Goal: Task Accomplishment & Management: Complete application form

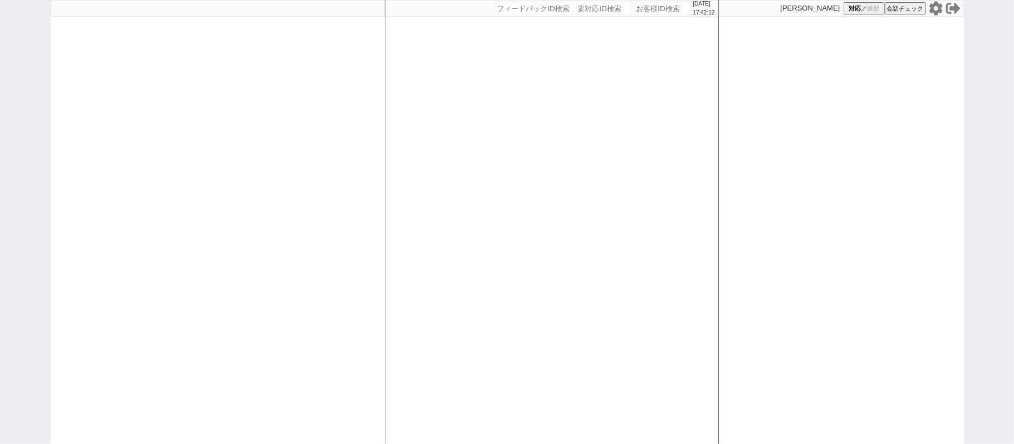
paste input "599973"
type input "599973"
click at [658, 9] on input "599973" at bounding box center [663, 8] width 56 height 13
select select "500"
select select "2"
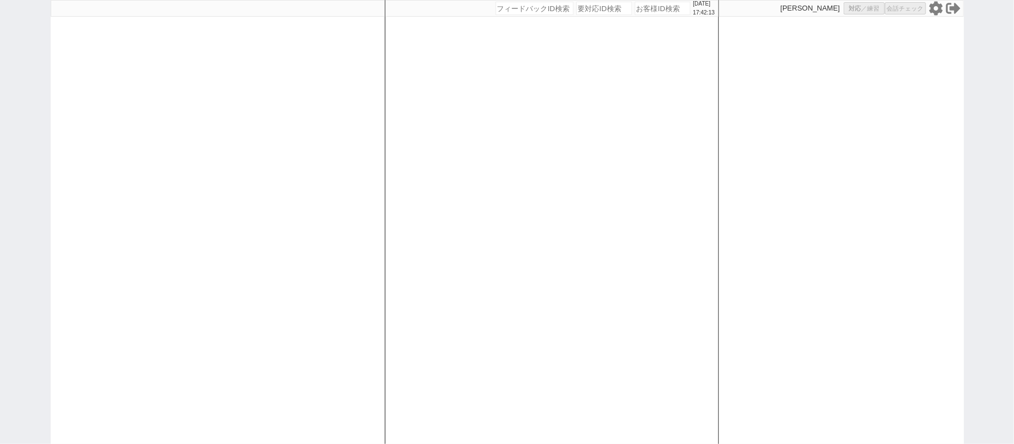
select select
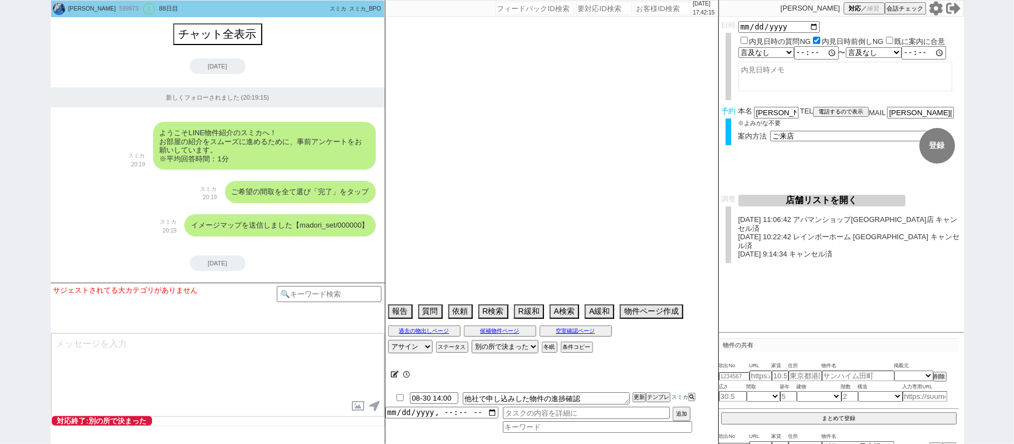
scroll to position [11668, 0]
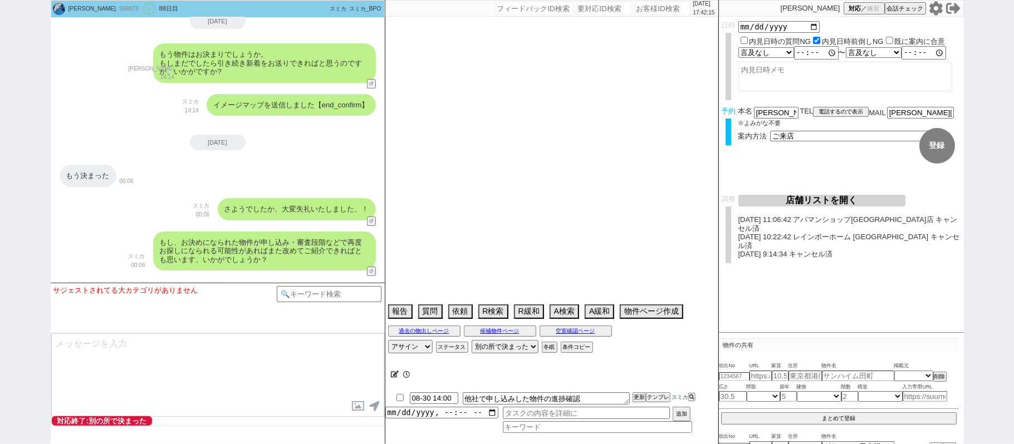
type textarea "他社なし＠＠送客メール送付時にはccに[GEOGRAPHIC_DATA]アドレスも加えて手動で再送する 調整後キャンセルあり、調整前キャンセル"
select select "[DATE]"
select select "8"
select select "36"
select select "0"
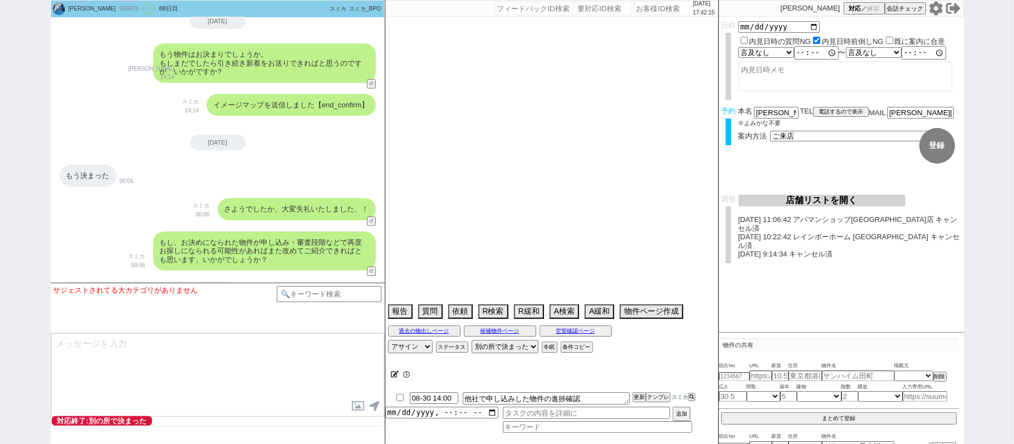
select select "60"
select select "64"
select select "[DATE]"
select select "63"
select select "66"
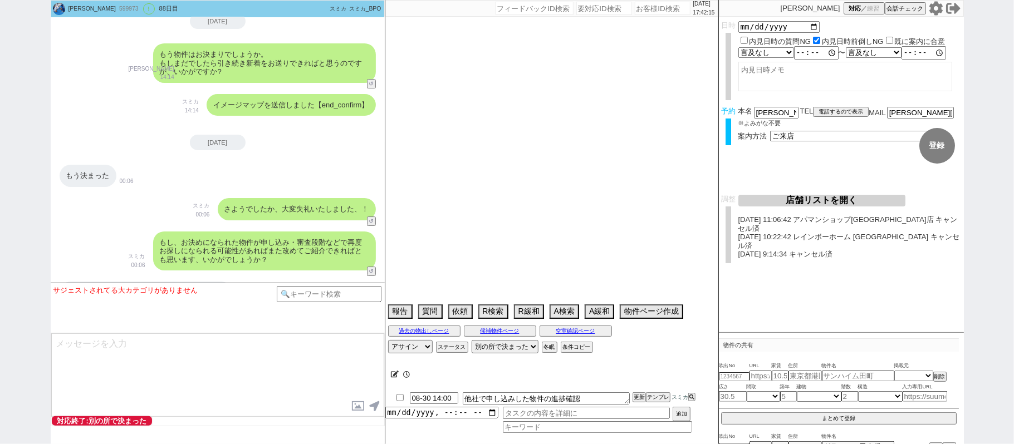
select select "70"
select select "[DATE]"
select select "14"
select select "59"
select select "[DATE]"
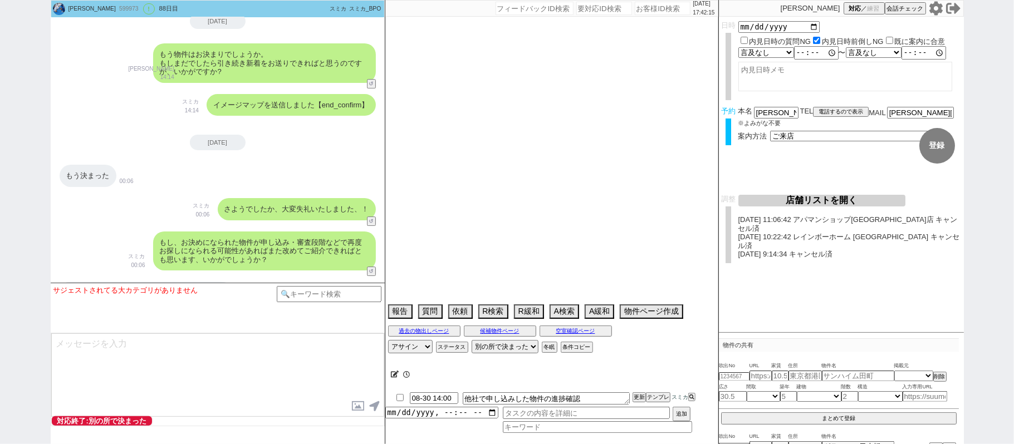
select select "62"
select select "75"
select select "[DATE]"
select select "71"
select select "7"
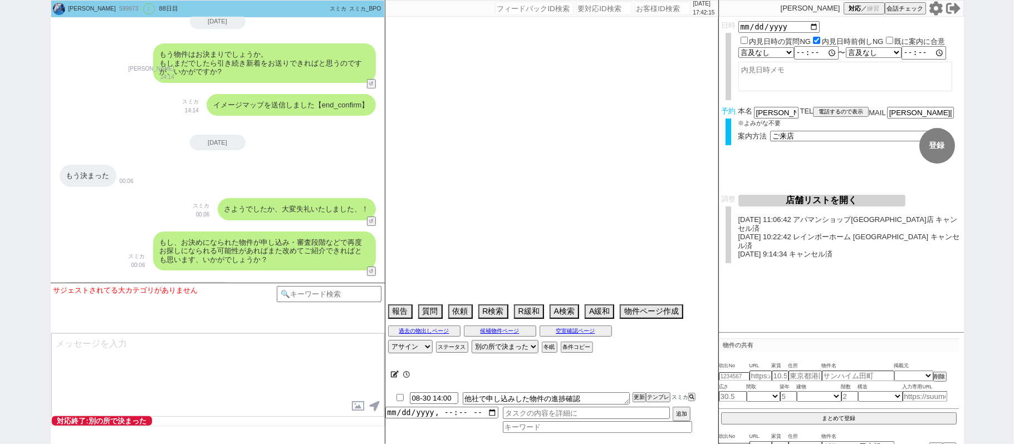
select select "65"
select select "[DATE]"
select select "12"
select select "11"
select select "53"
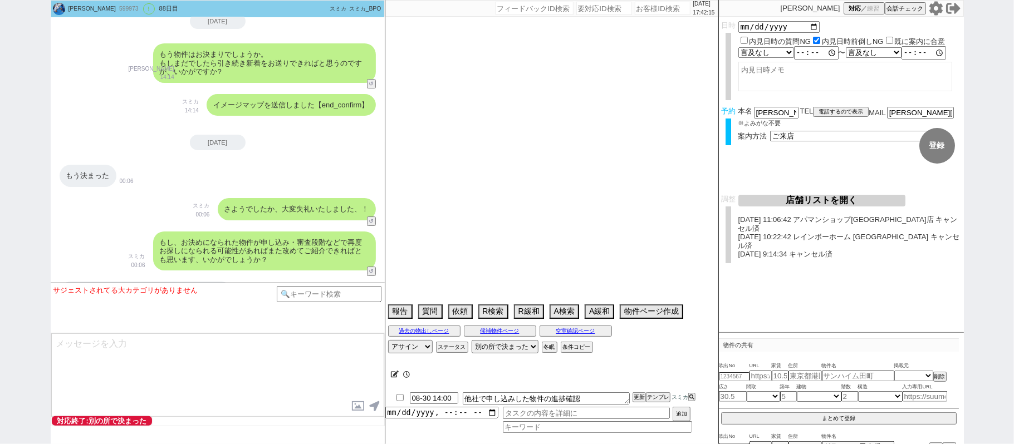
select select "56"
select select "72"
select select "[DATE]"
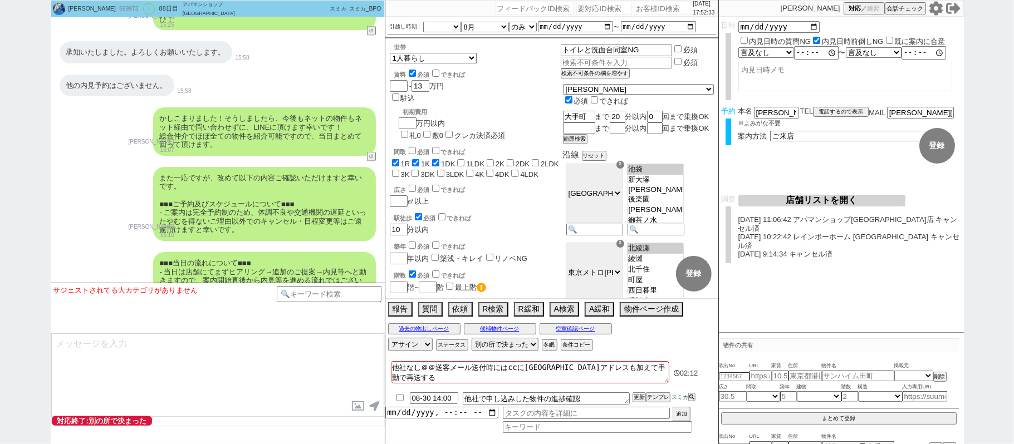
scroll to position [7451, 0]
drag, startPoint x: 161, startPoint y: 106, endPoint x: 190, endPoint y: 123, distance: 33.7
click at [190, 167] on div "また一応ですが、改めて以下の内容ご確認いただけますと幸いです。 ■■■ご予約及びスケジュールについて■■■ - ご案内は完全予約制のため、体調不良や交通機関の…" at bounding box center [264, 204] width 223 height 74
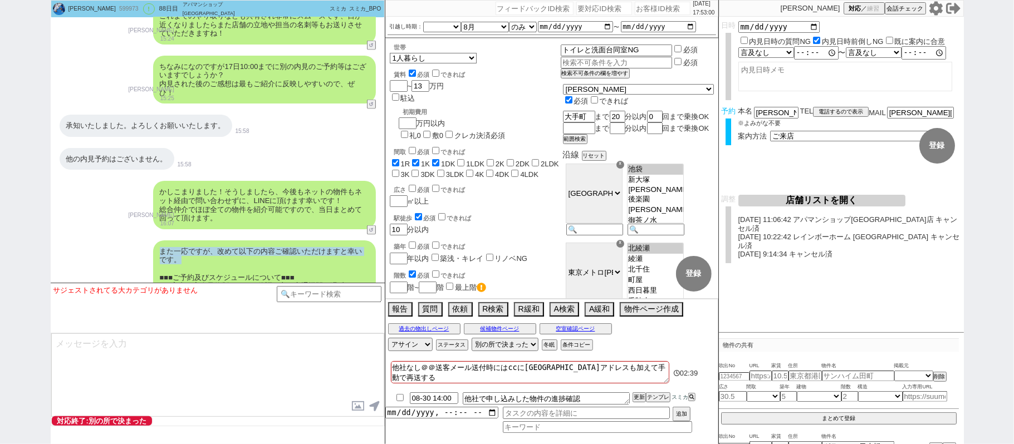
scroll to position [7376, 0]
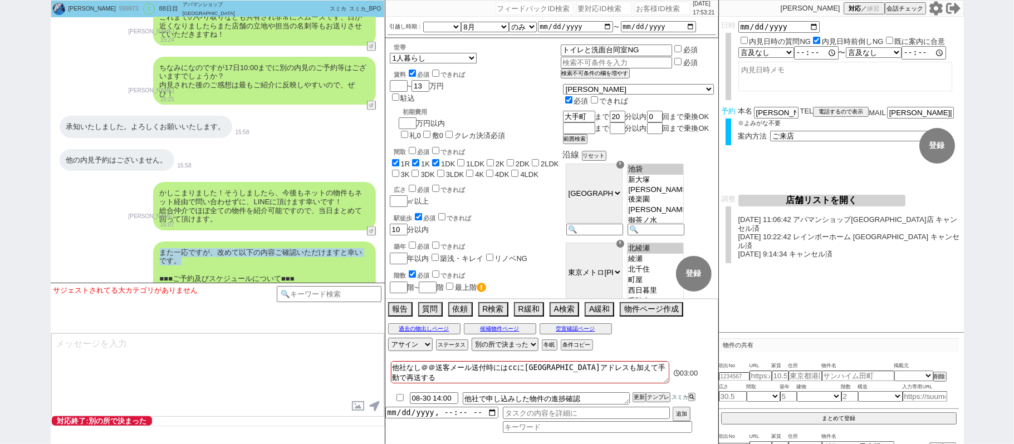
copy div "また一応ですが、改めて以下の内容ご確認いただけますと幸いです。"
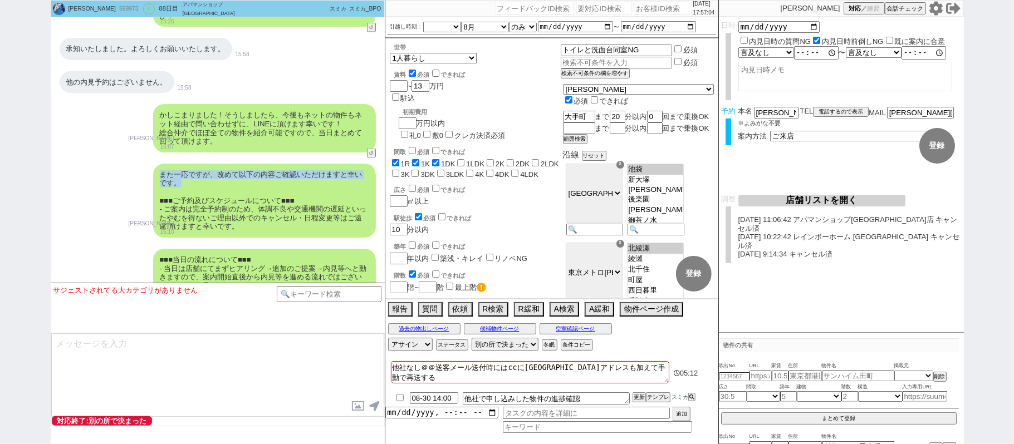
scroll to position [7525, 0]
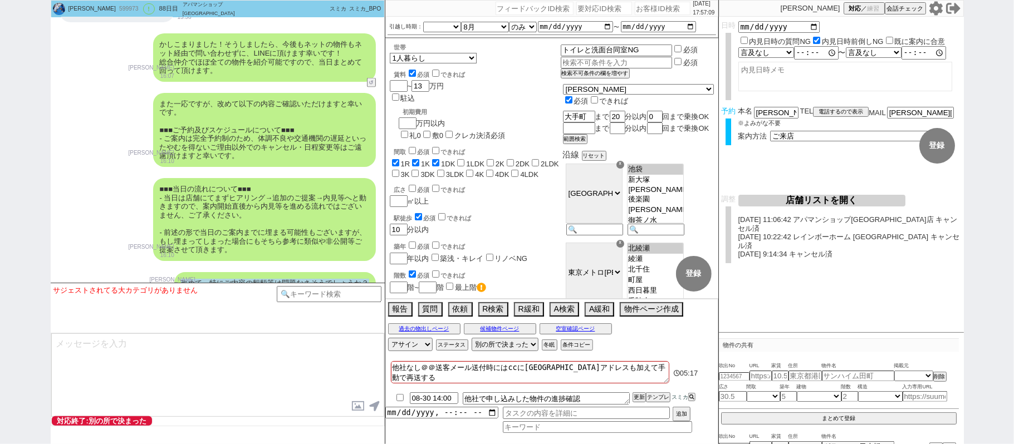
drag, startPoint x: 181, startPoint y: 215, endPoint x: 371, endPoint y: 214, distance: 189.9
click at [371, 272] on div "改めて、特にご内容の齟齬等は問題なさそうでしょうか？" at bounding box center [275, 283] width 202 height 22
copy div "改めて、特にご内容の齟齬等は問題なさそうでしょうか？"
click at [669, 10] on input "number" at bounding box center [663, 8] width 56 height 13
paste input "608082"
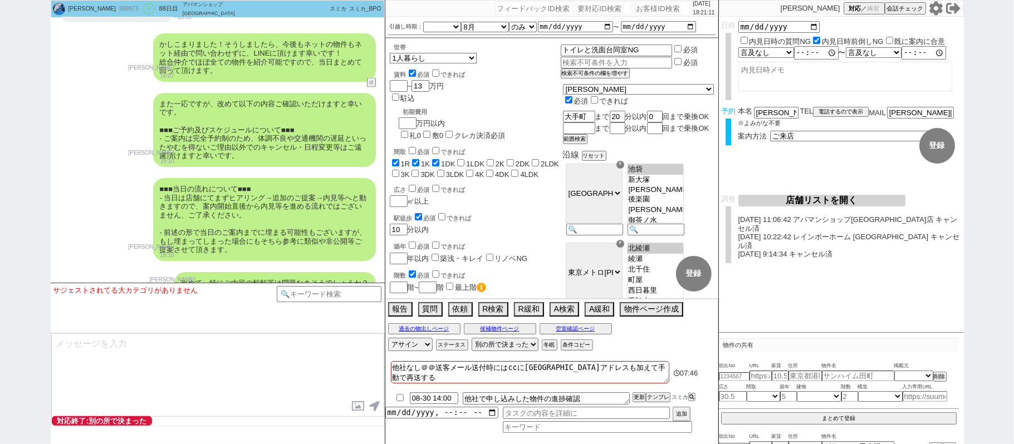
type input "608082"
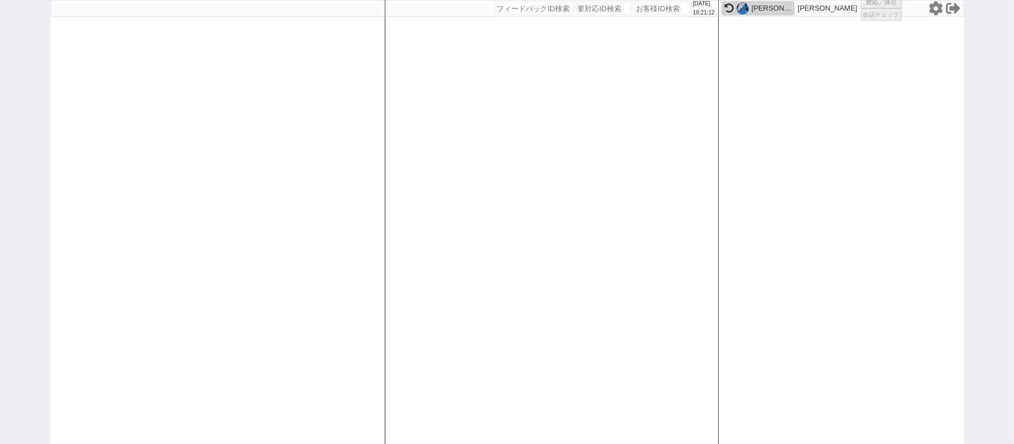
select select
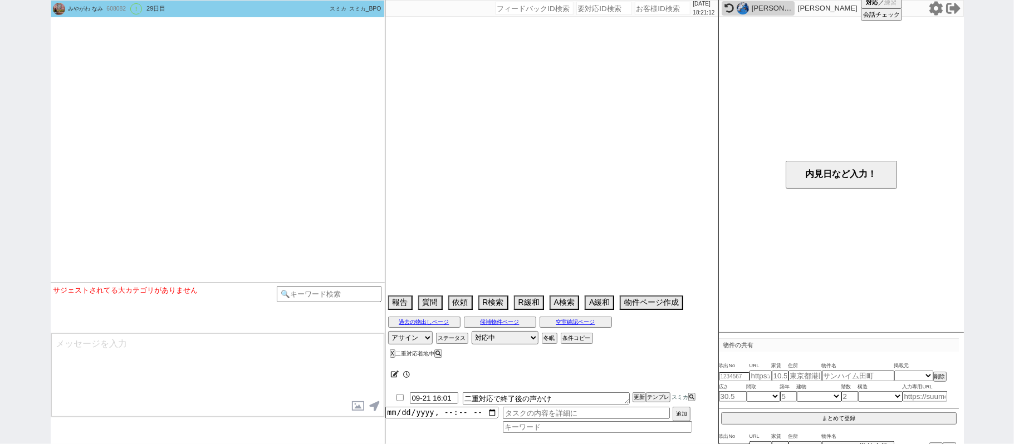
select select "15"
select select "0"
select select "50"
select select "[DATE]"
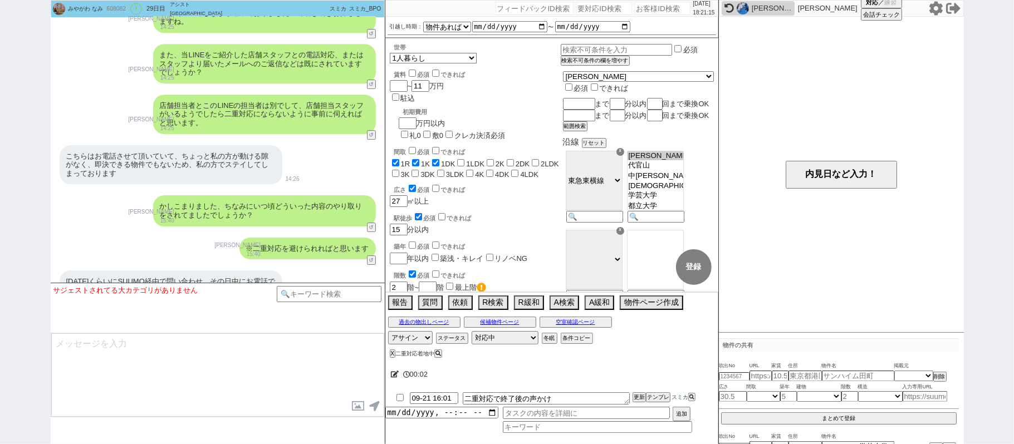
scroll to position [2564, 0]
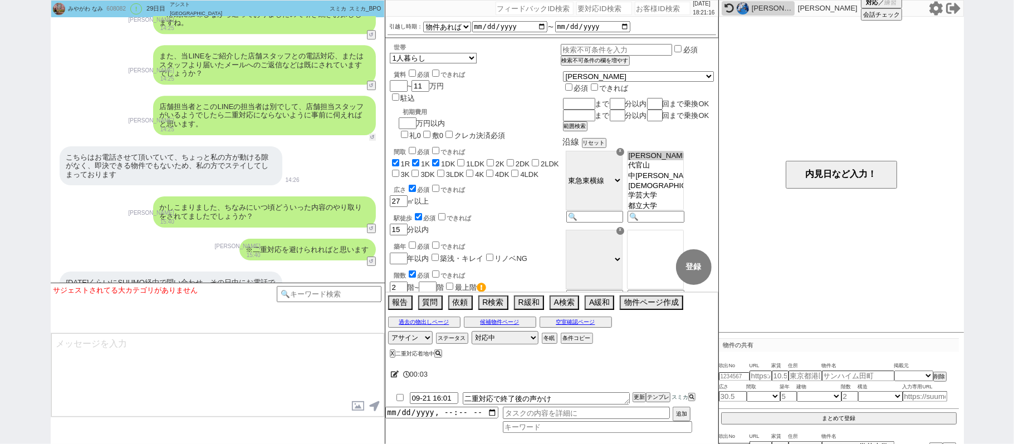
click at [371, 134] on button "↺" at bounding box center [372, 137] width 7 height 7
select select
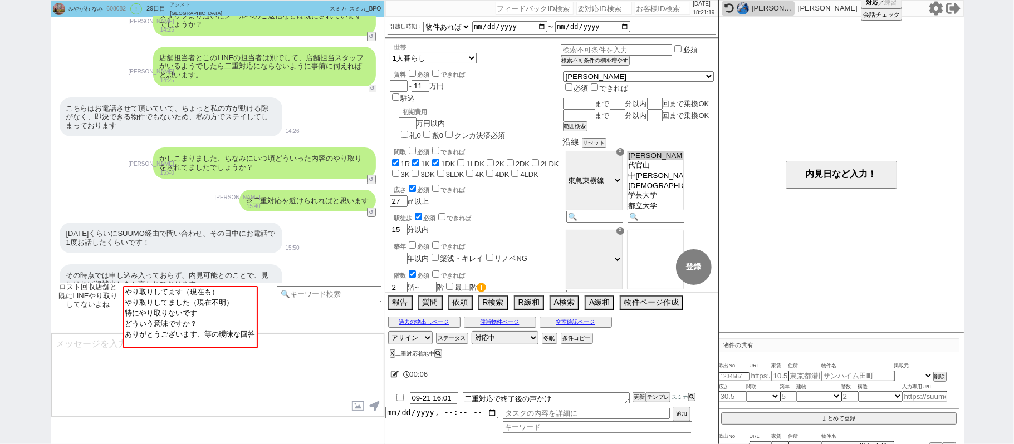
scroll to position [2638, 0]
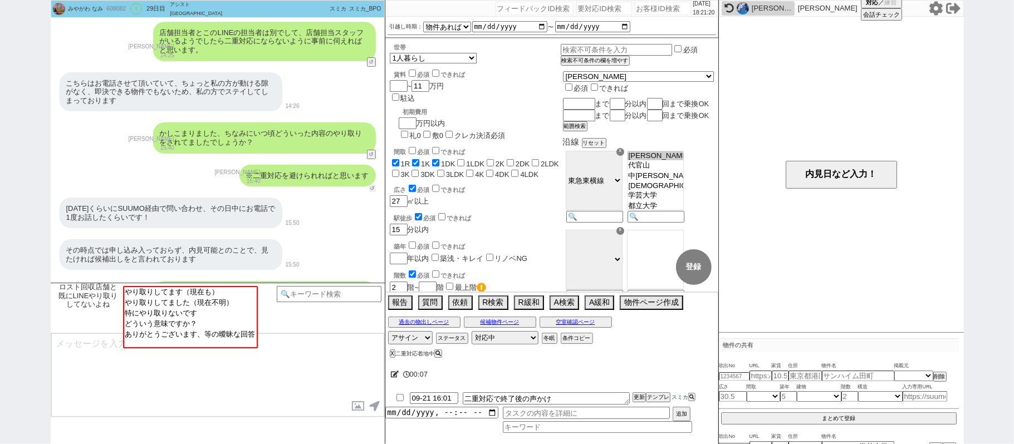
click at [373, 185] on button "↺" at bounding box center [372, 188] width 7 height 7
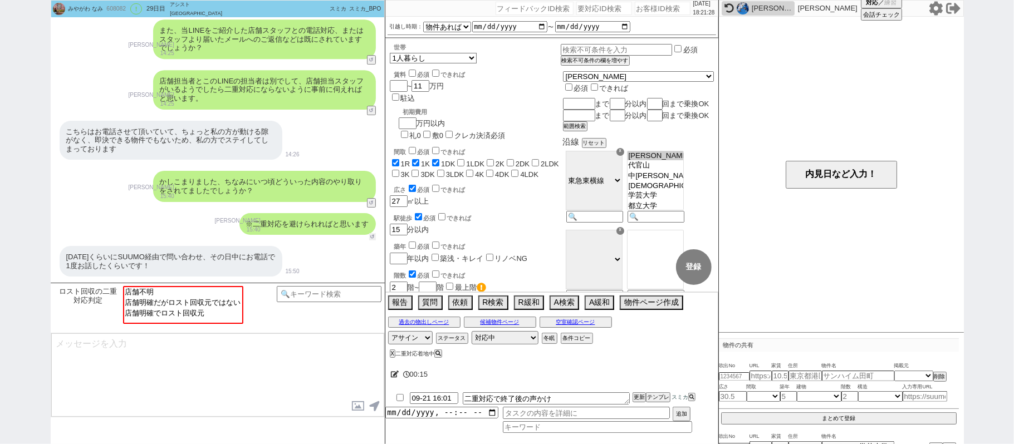
scroll to position [2564, 0]
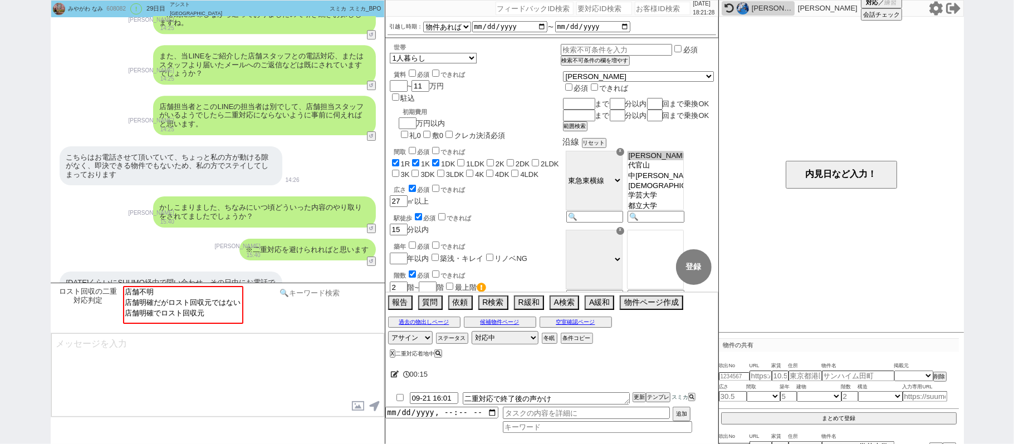
click at [286, 293] on input at bounding box center [329, 293] width 105 height 14
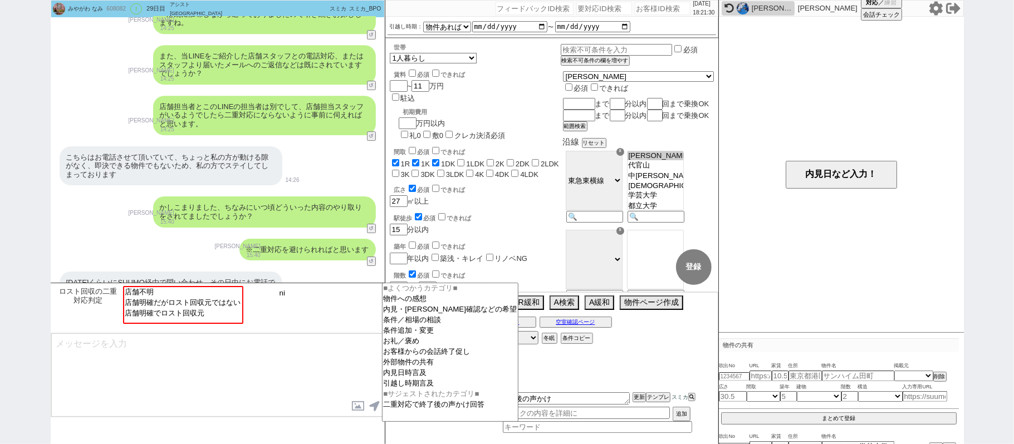
type input "n"
type input "二重"
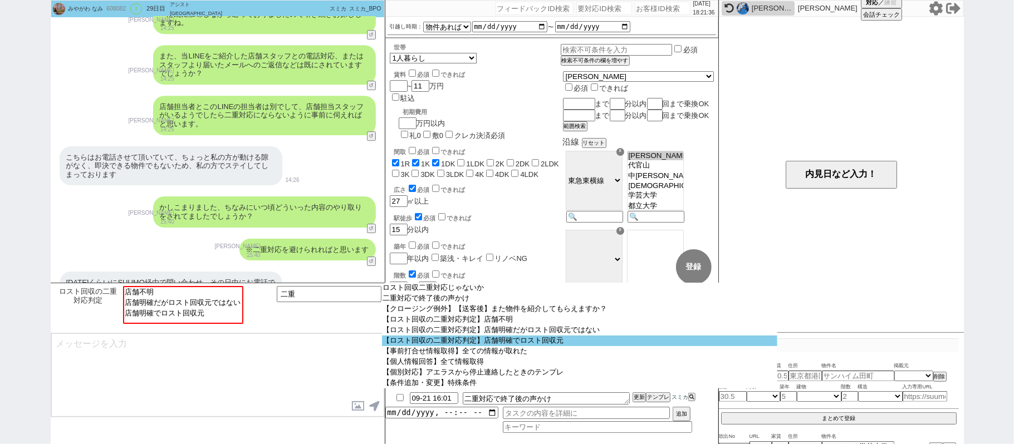
click at [435, 346] on option "【ロスト回収の二重対応判定】店舗明確でロスト回収元" at bounding box center [580, 341] width 396 height 11
select select "店舗明確でロスト回収元"
